Goal: Information Seeking & Learning: Learn about a topic

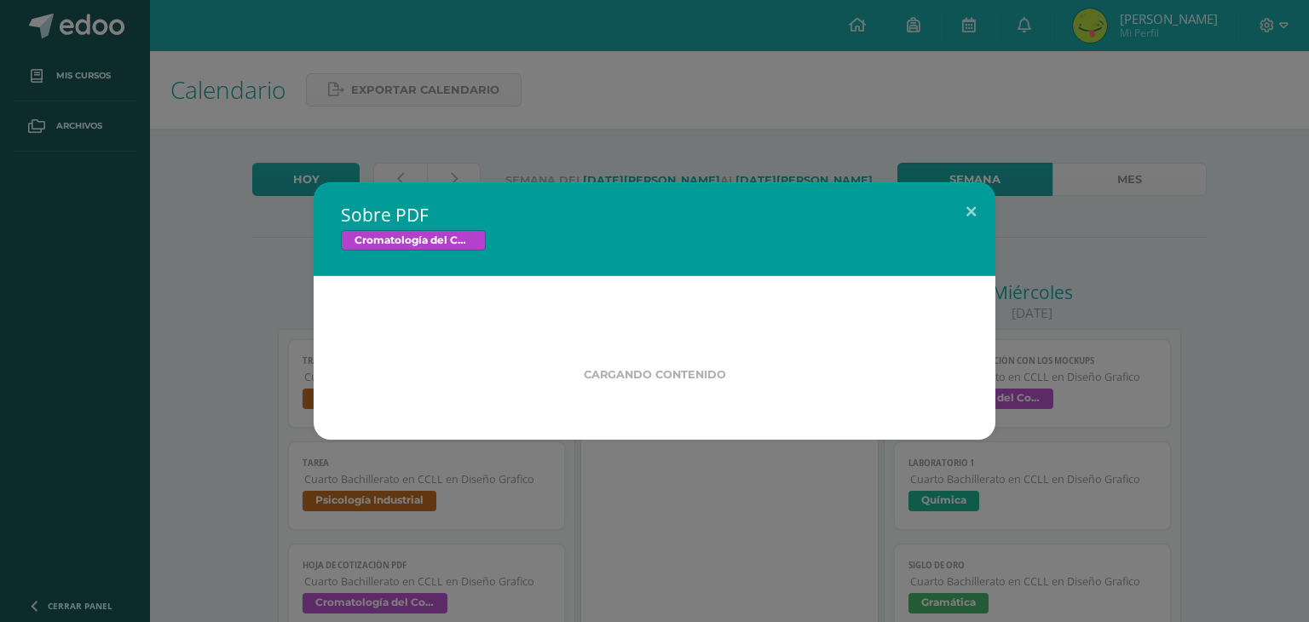
scroll to position [361, 0]
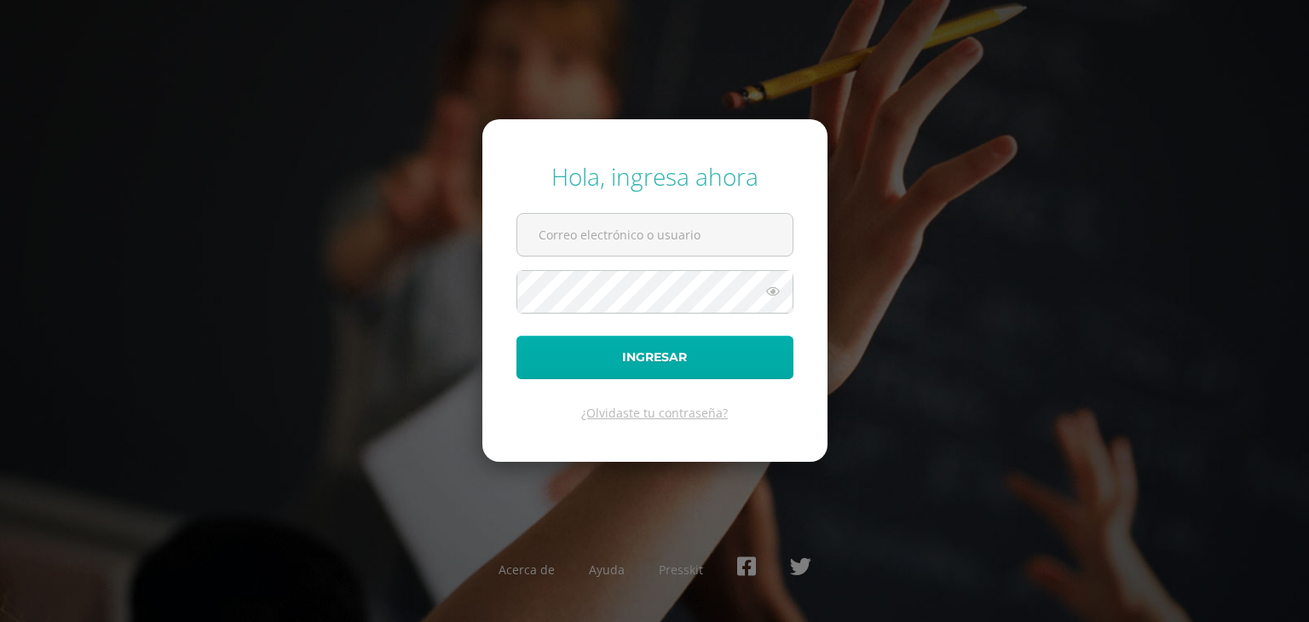
type input "[EMAIL_ADDRESS][PERSON_NAME][DOMAIN_NAME]"
click at [706, 362] on button "Ingresar" at bounding box center [654, 357] width 277 height 43
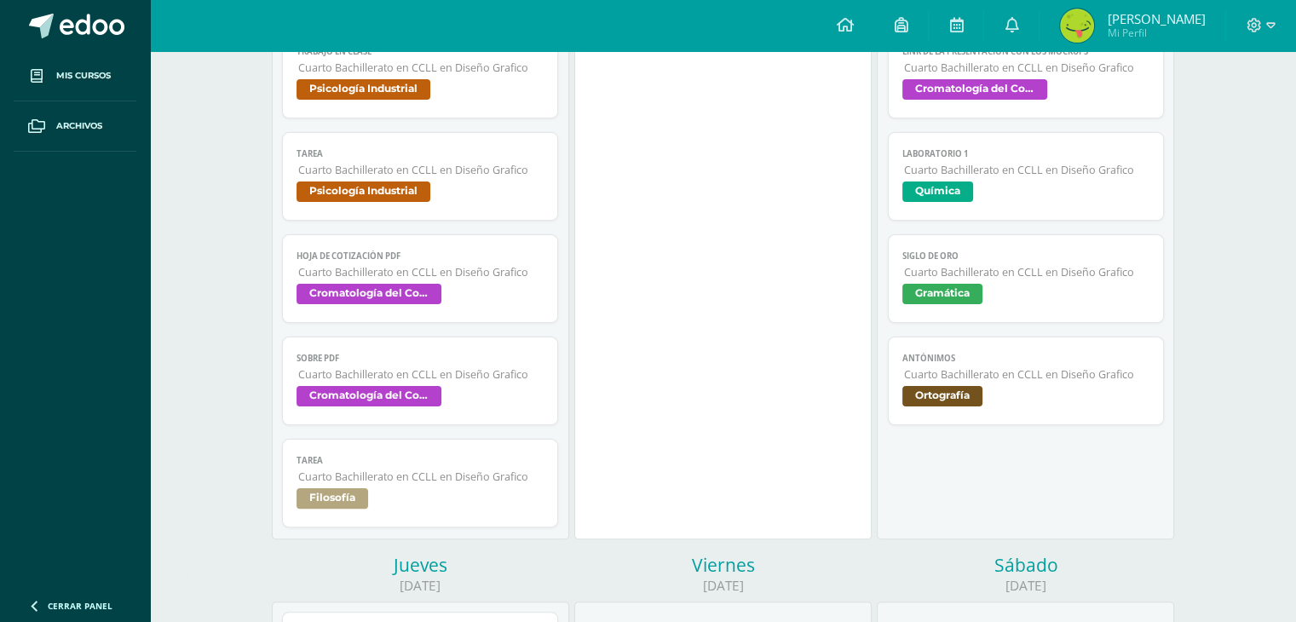
scroll to position [285, 0]
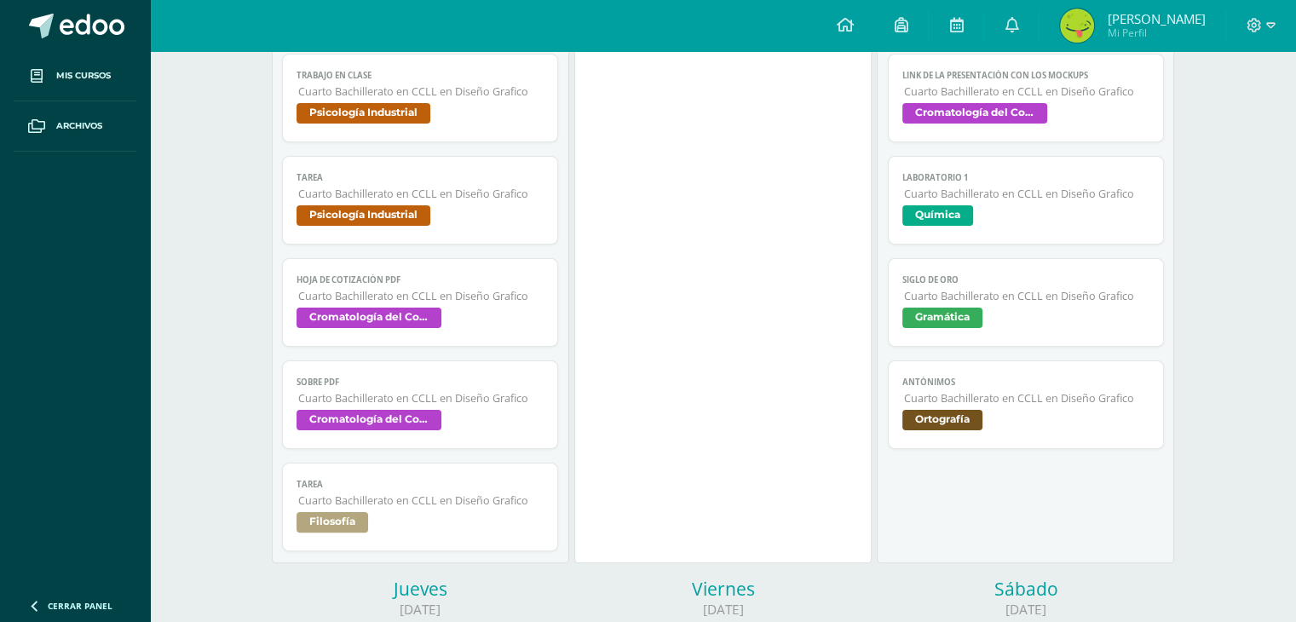
click at [401, 303] on span "Cuarto Bachillerato en CCLL en Diseño Grafico" at bounding box center [421, 296] width 246 height 14
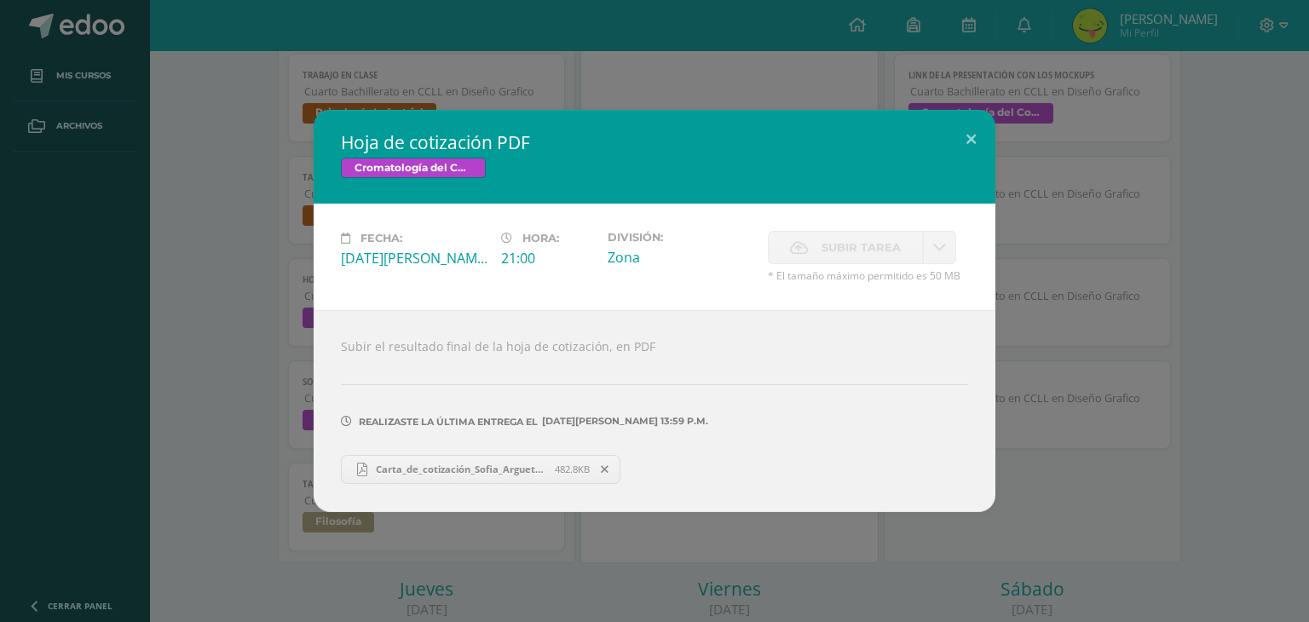
click at [242, 369] on div "Hoja de cotización PDF Cromatología del Color Fecha: [DATE][PERSON_NAME] Hora: …" at bounding box center [654, 310] width 1295 height 401
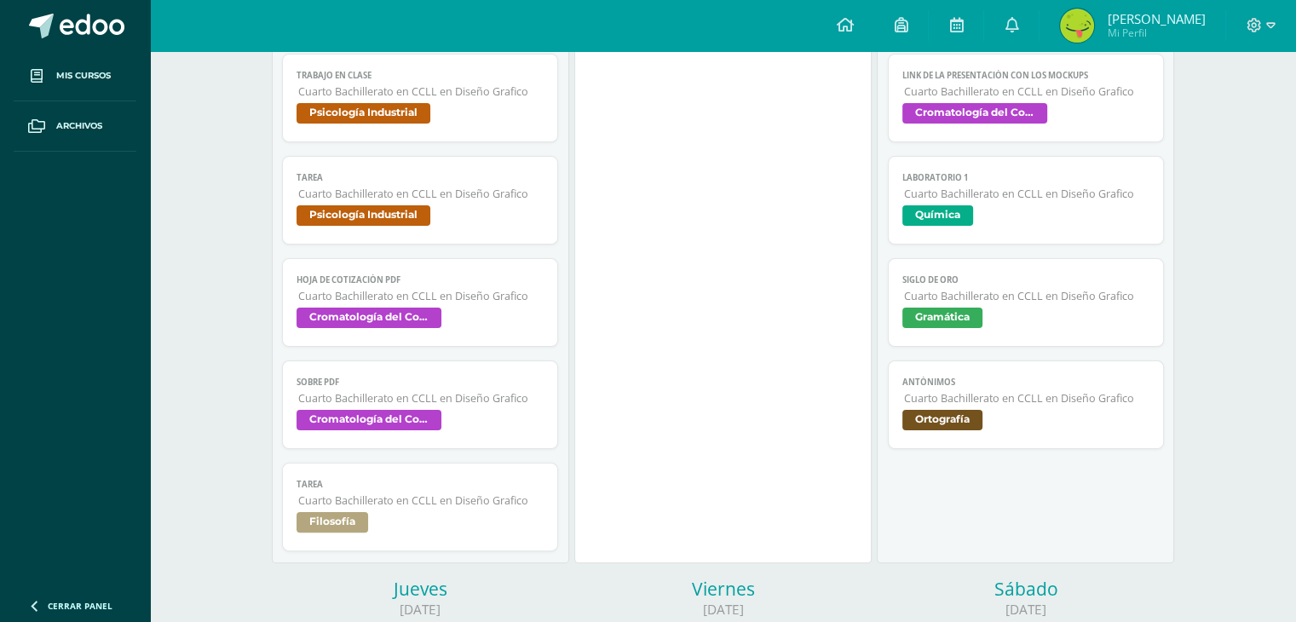
click at [402, 392] on link "Sobre PDF Cuarto Bachillerato en CCLL en Diseño Grafico Cromatología del Color" at bounding box center [420, 404] width 277 height 89
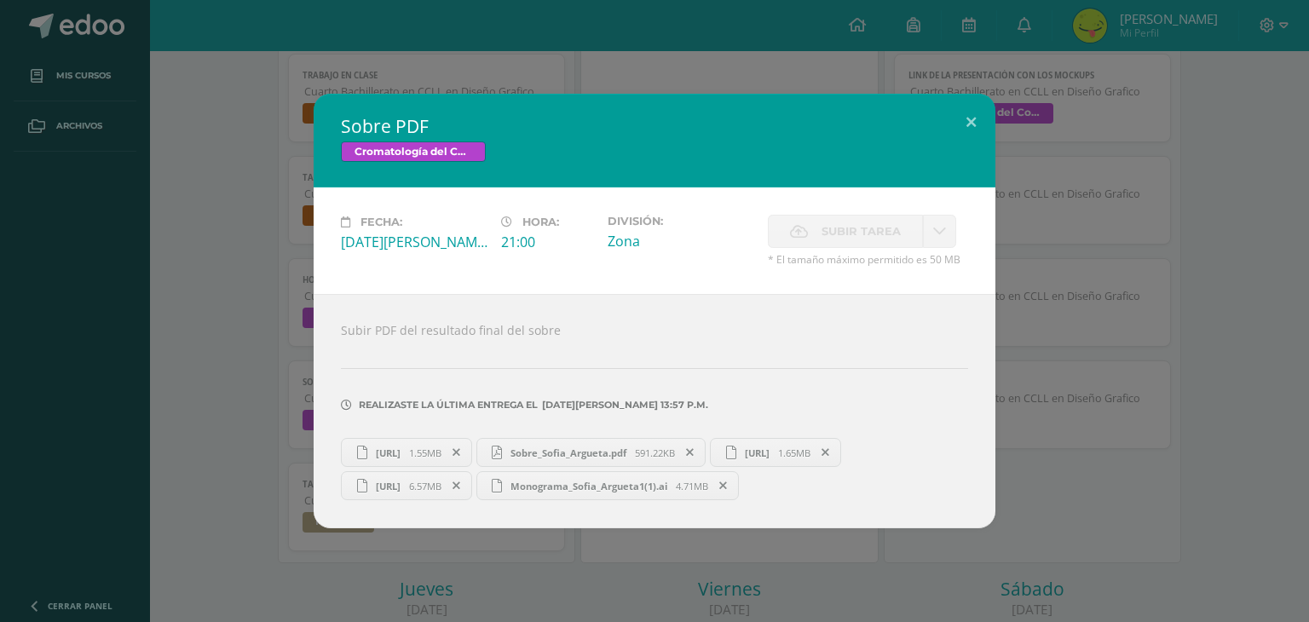
click at [1032, 528] on div "Sobre PDF Cromatología del Color Fecha: [DATE][PERSON_NAME] Hora: 21:00 Divisió…" at bounding box center [654, 311] width 1295 height 435
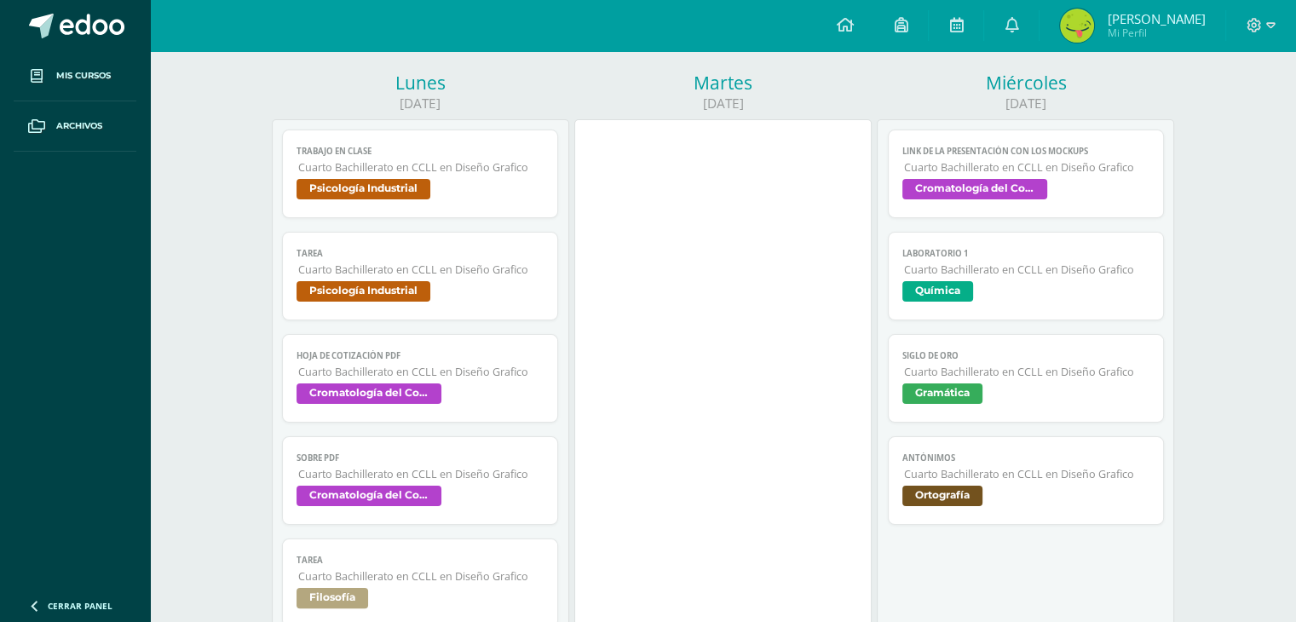
scroll to position [211, 0]
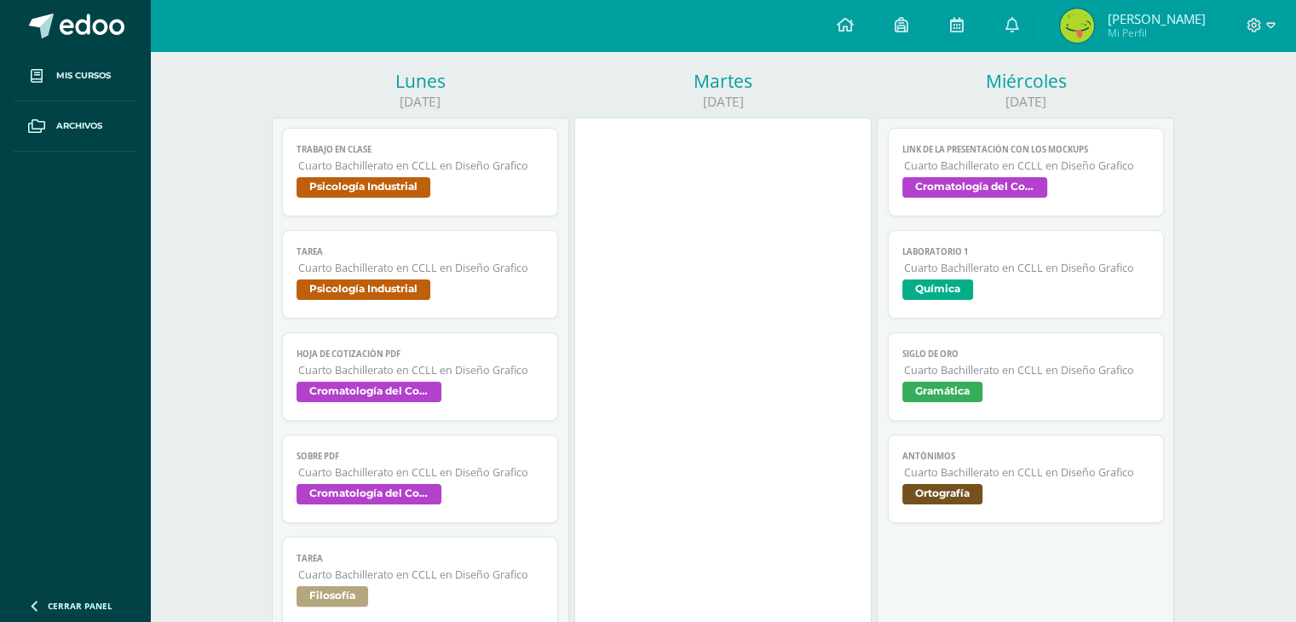
click at [947, 192] on span "Cromatología del Color" at bounding box center [974, 187] width 145 height 20
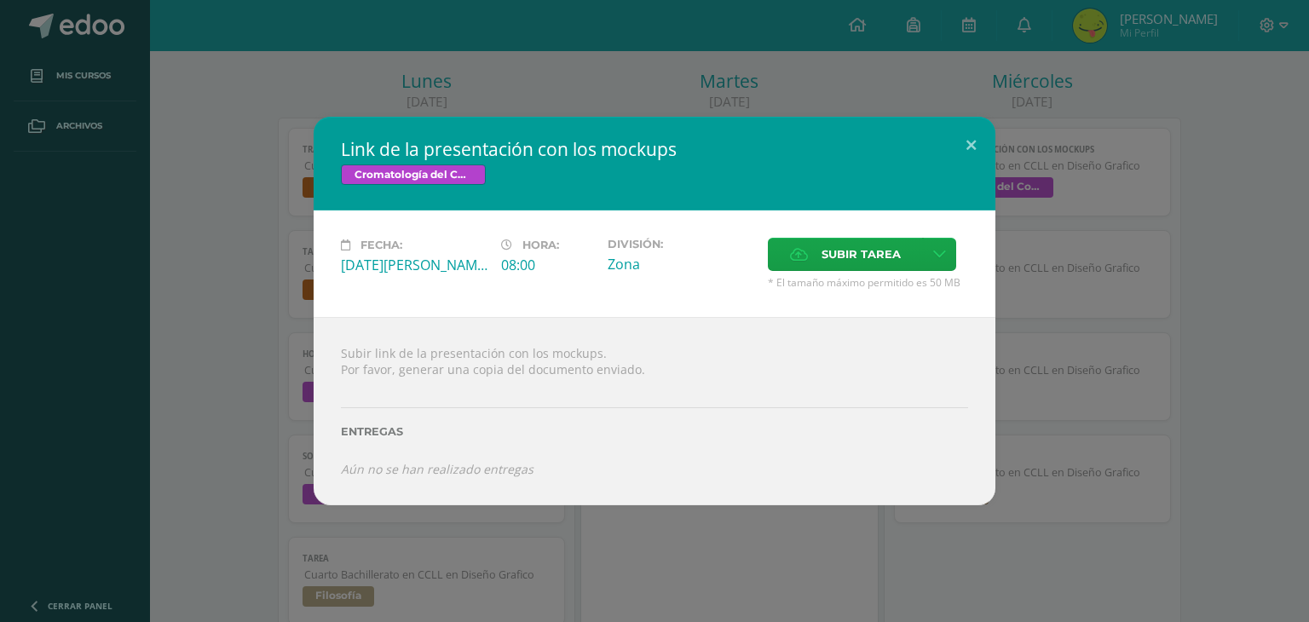
click at [431, 18] on div "Link de la presentación con los mockups Cromatología del Color Fecha: Miércoles…" at bounding box center [654, 311] width 1309 height 622
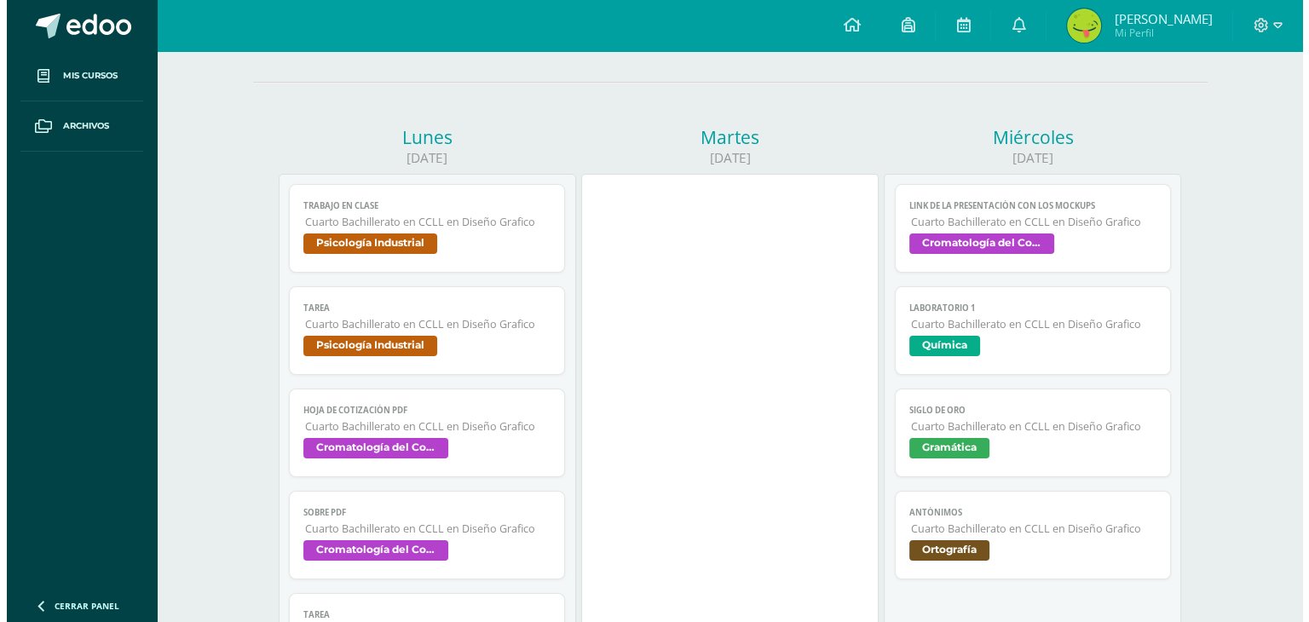
scroll to position [153, 0]
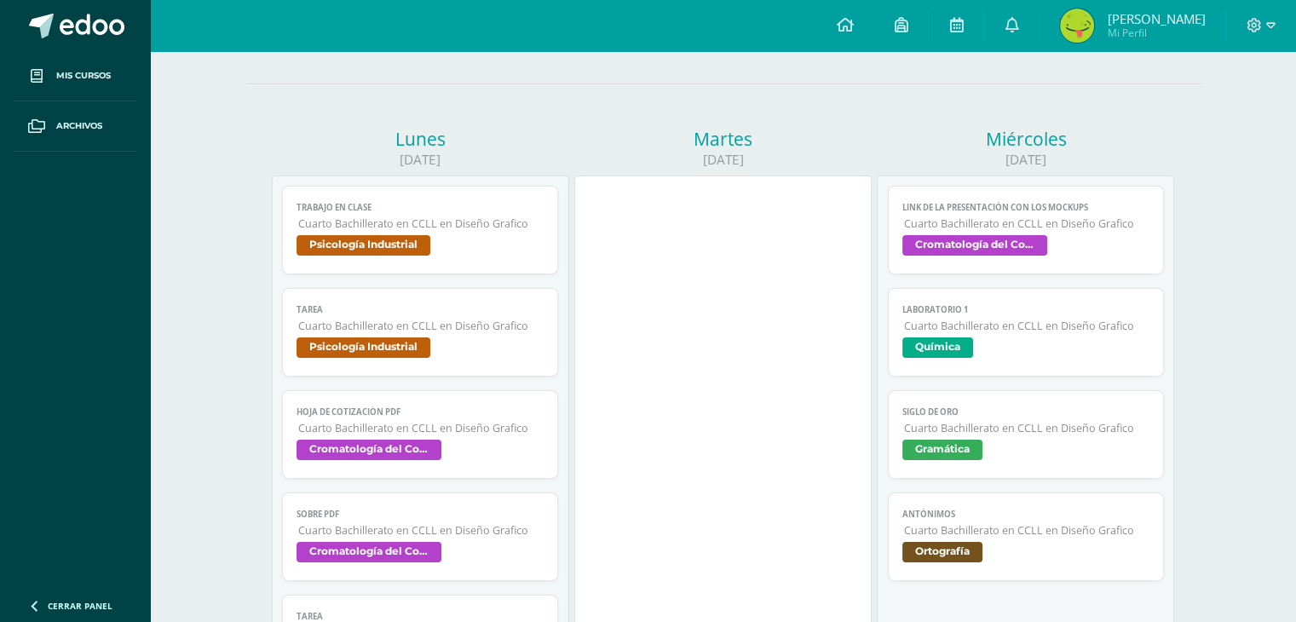
click at [960, 251] on span "Cromatología del Color" at bounding box center [974, 245] width 145 height 20
